Goal: Transaction & Acquisition: Purchase product/service

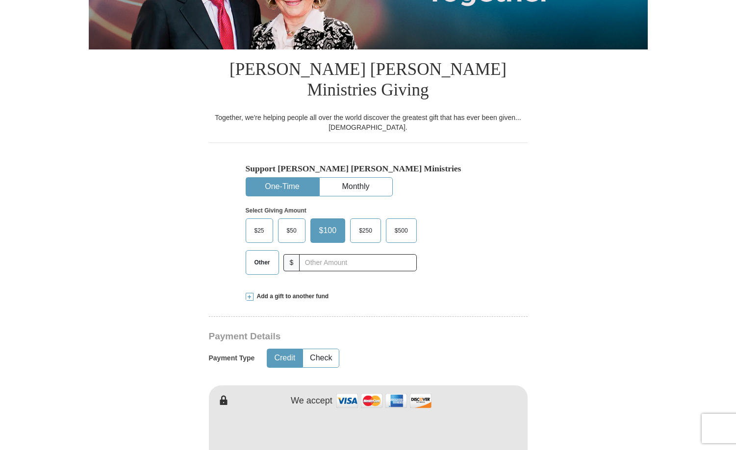
scroll to position [245, 0]
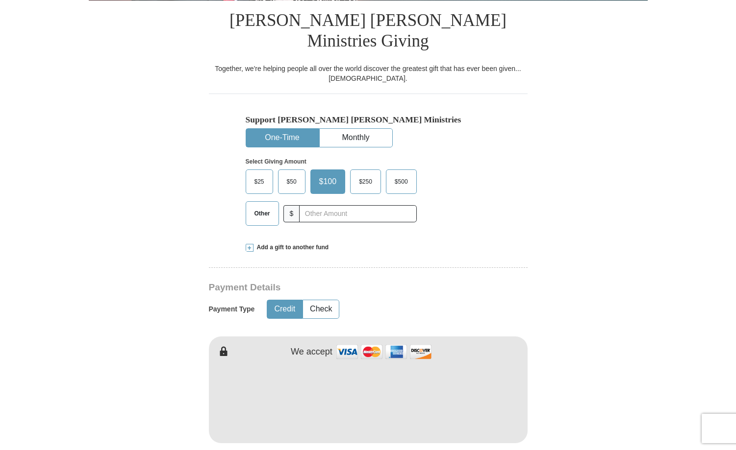
click at [363, 174] on span "$250" at bounding box center [365, 181] width 23 height 15
click at [0, 0] on input "$250" at bounding box center [0, 0] width 0 height 0
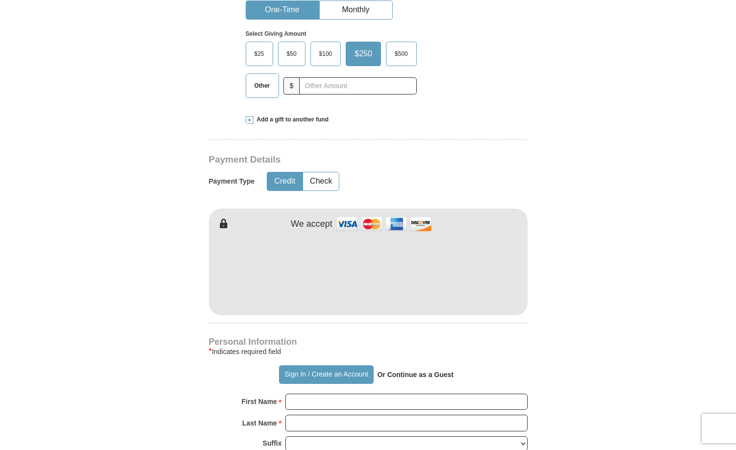
scroll to position [392, 0]
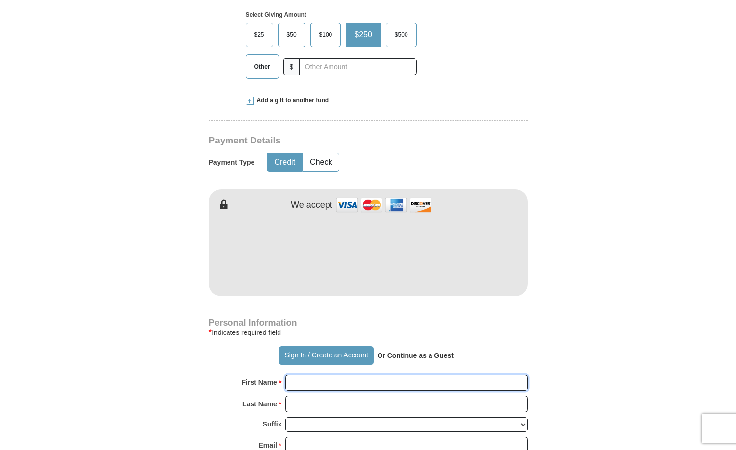
type input "[PERSON_NAME]"
type input "Young"
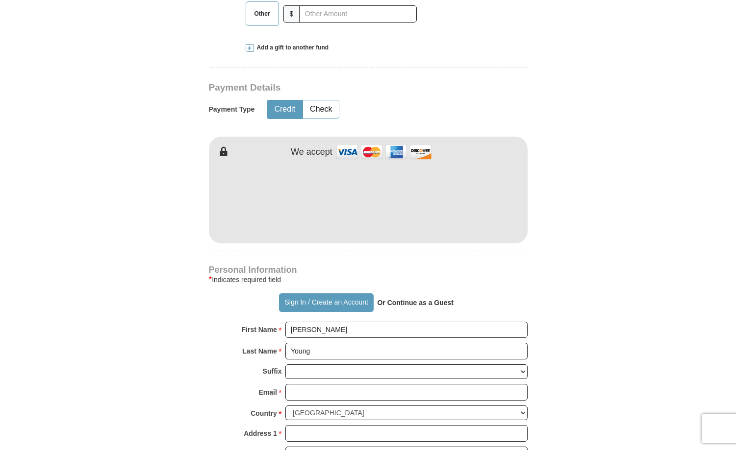
scroll to position [539, 0]
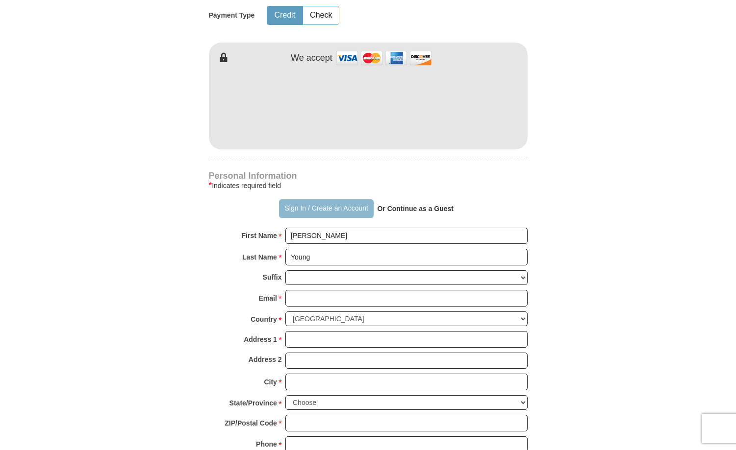
click at [295, 199] on button "Sign In / Create an Account" at bounding box center [326, 208] width 95 height 19
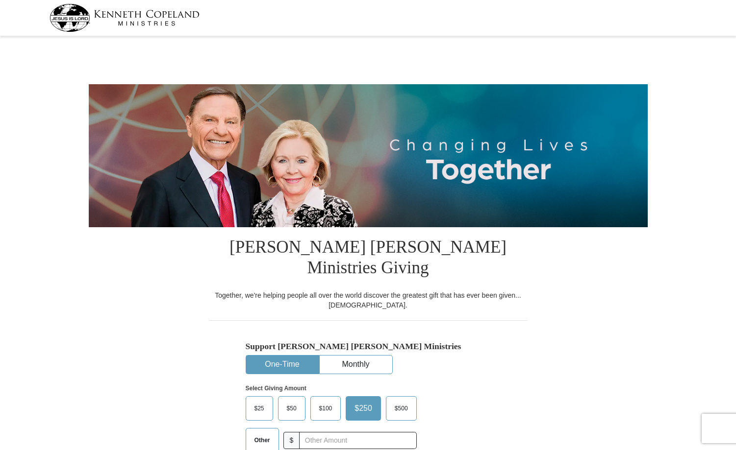
select select "NY"
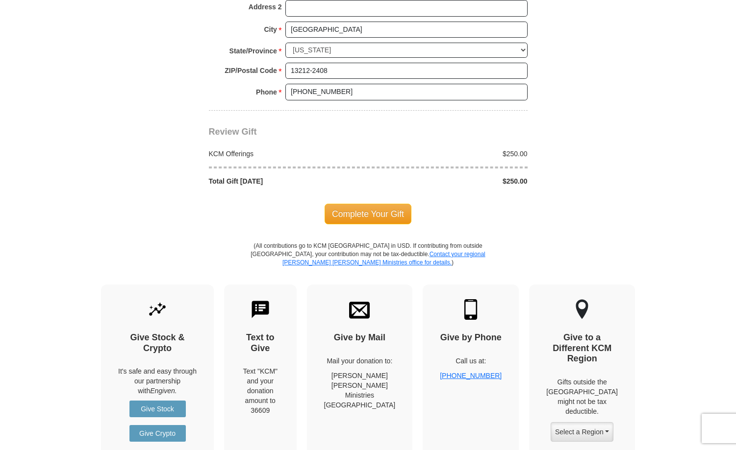
scroll to position [833, 0]
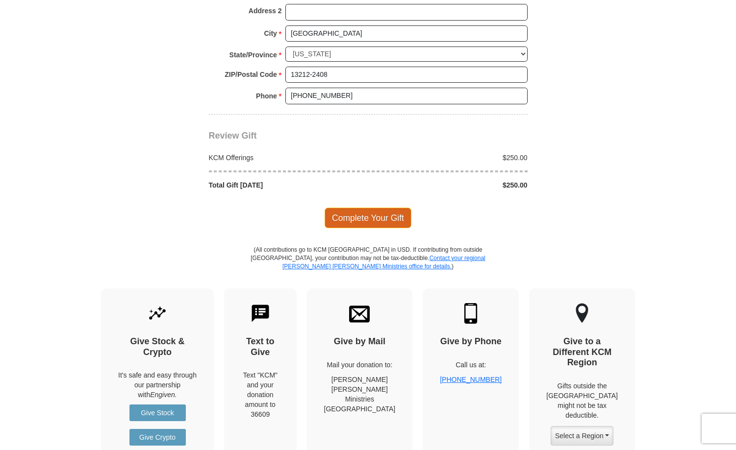
click at [368, 208] on span "Complete Your Gift" at bounding box center [367, 218] width 87 height 21
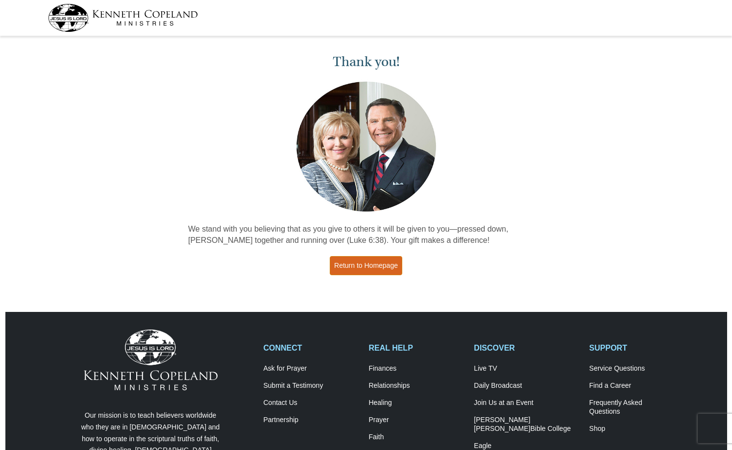
click at [367, 265] on link "Return to Homepage" at bounding box center [366, 265] width 73 height 19
